Goal: Task Accomplishment & Management: Use online tool/utility

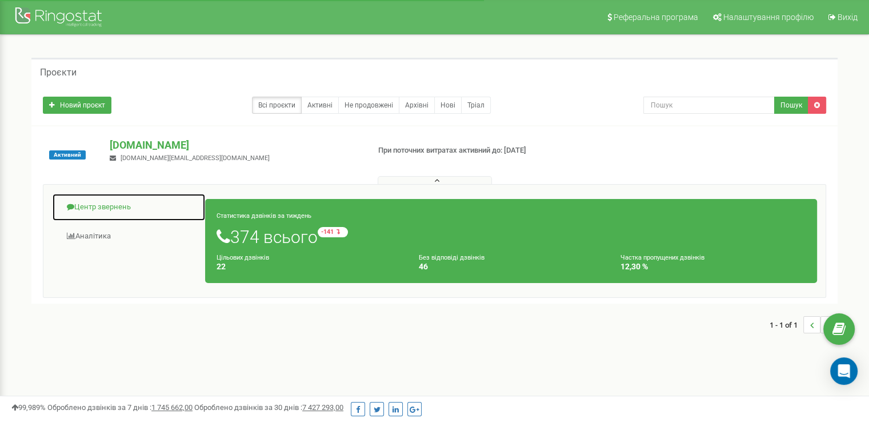
click at [110, 209] on link "Центр звернень" at bounding box center [129, 207] width 154 height 28
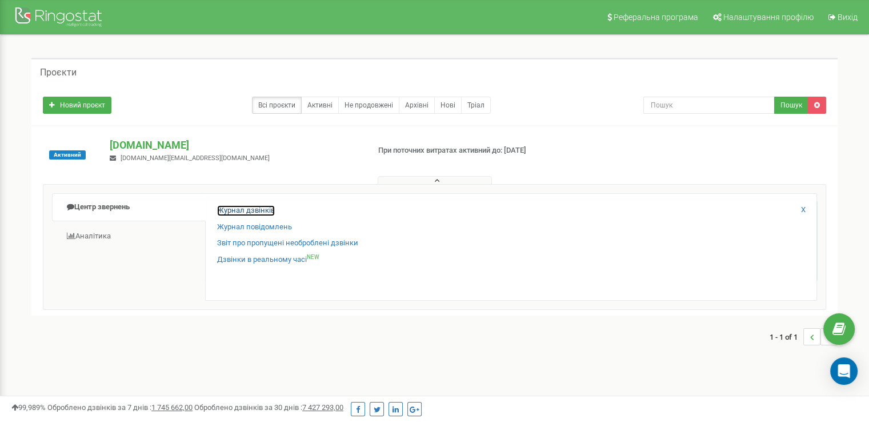
click at [242, 213] on link "Журнал дзвінків" at bounding box center [246, 210] width 58 height 11
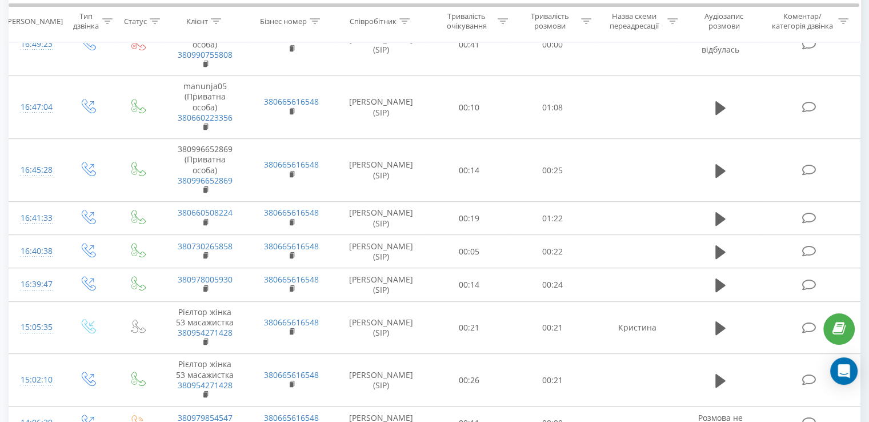
scroll to position [509, 0]
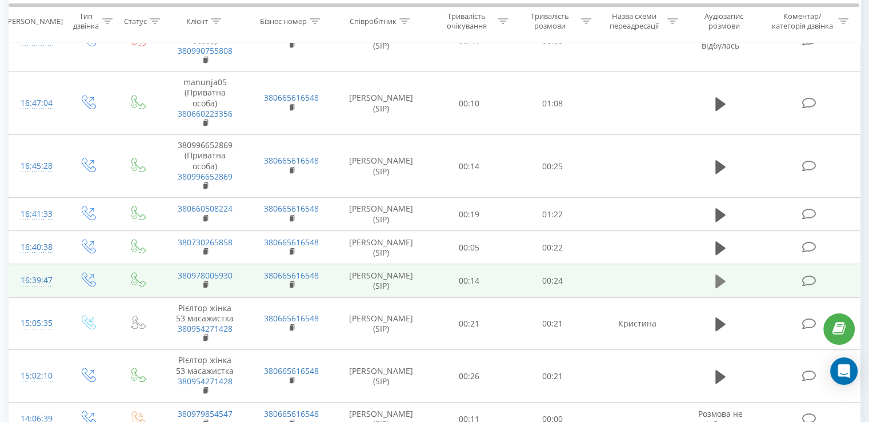
click at [721, 274] on icon at bounding box center [720, 281] width 10 height 14
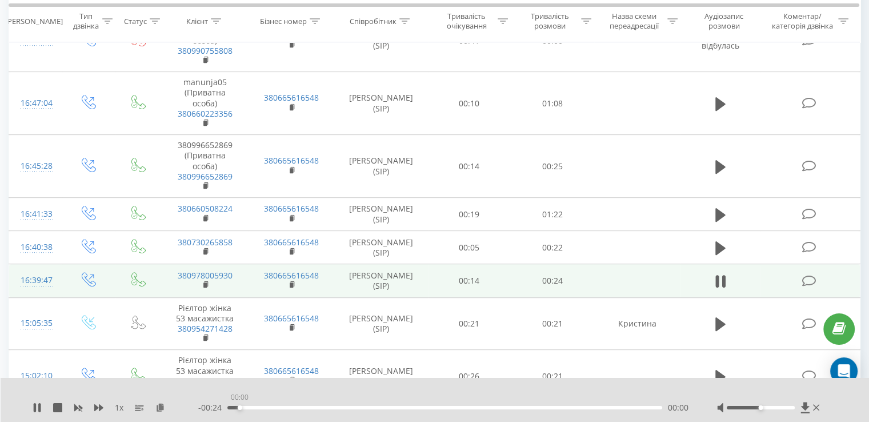
click at [239, 407] on div "00:00" at bounding box center [444, 407] width 435 height 3
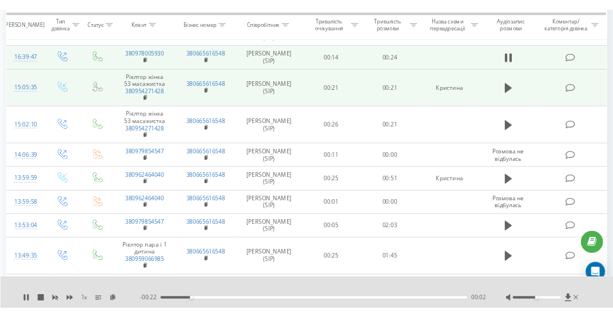
scroll to position [726, 0]
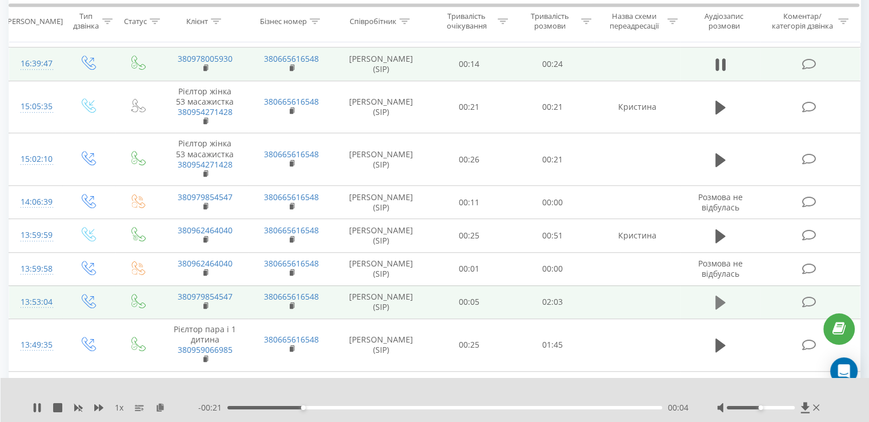
click at [718, 295] on icon at bounding box center [720, 302] width 10 height 14
click at [97, 406] on icon at bounding box center [98, 407] width 9 height 7
click at [99, 405] on icon at bounding box center [98, 407] width 9 height 7
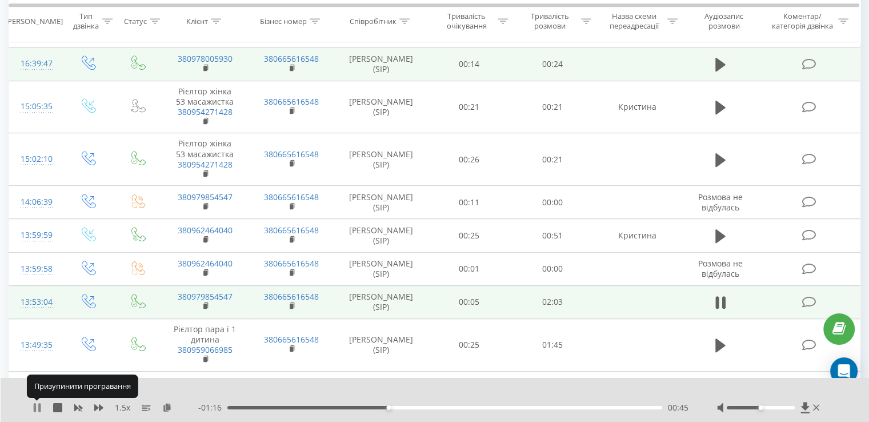
click at [38, 410] on icon at bounding box center [39, 407] width 2 height 9
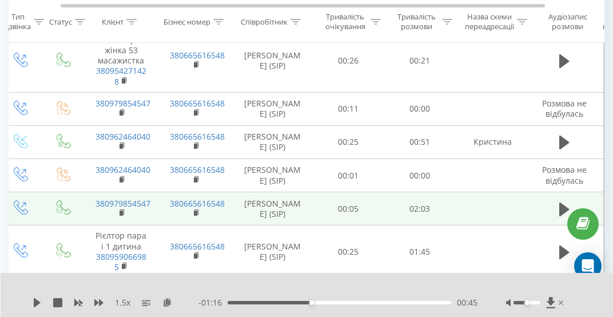
scroll to position [0, 0]
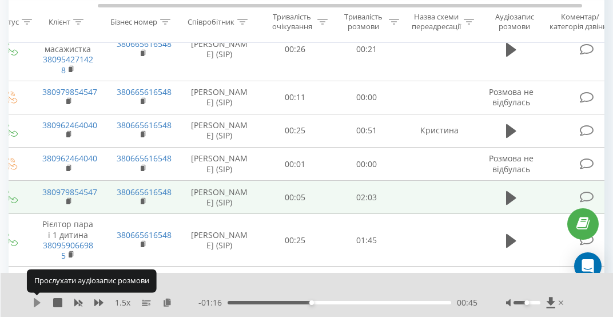
click at [34, 306] on icon at bounding box center [37, 302] width 7 height 9
click at [34, 306] on icon at bounding box center [35, 302] width 2 height 9
click at [34, 306] on icon at bounding box center [37, 302] width 7 height 9
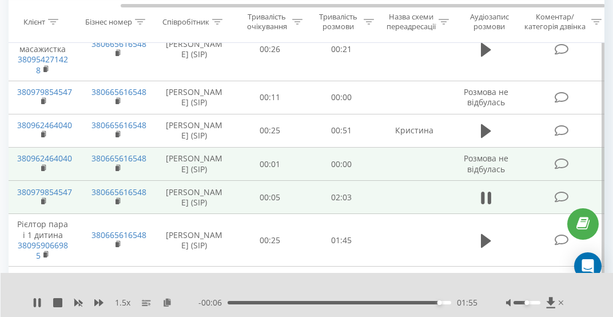
scroll to position [0, 136]
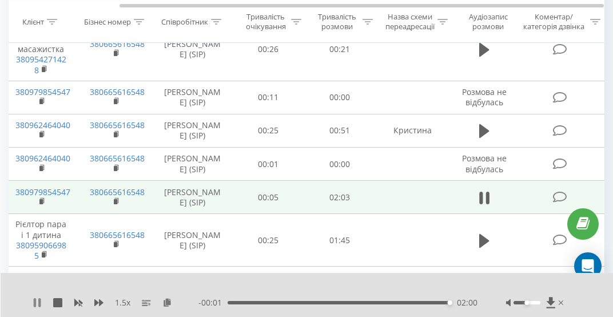
click at [36, 306] on icon at bounding box center [37, 302] width 9 height 9
